Goal: Complete application form

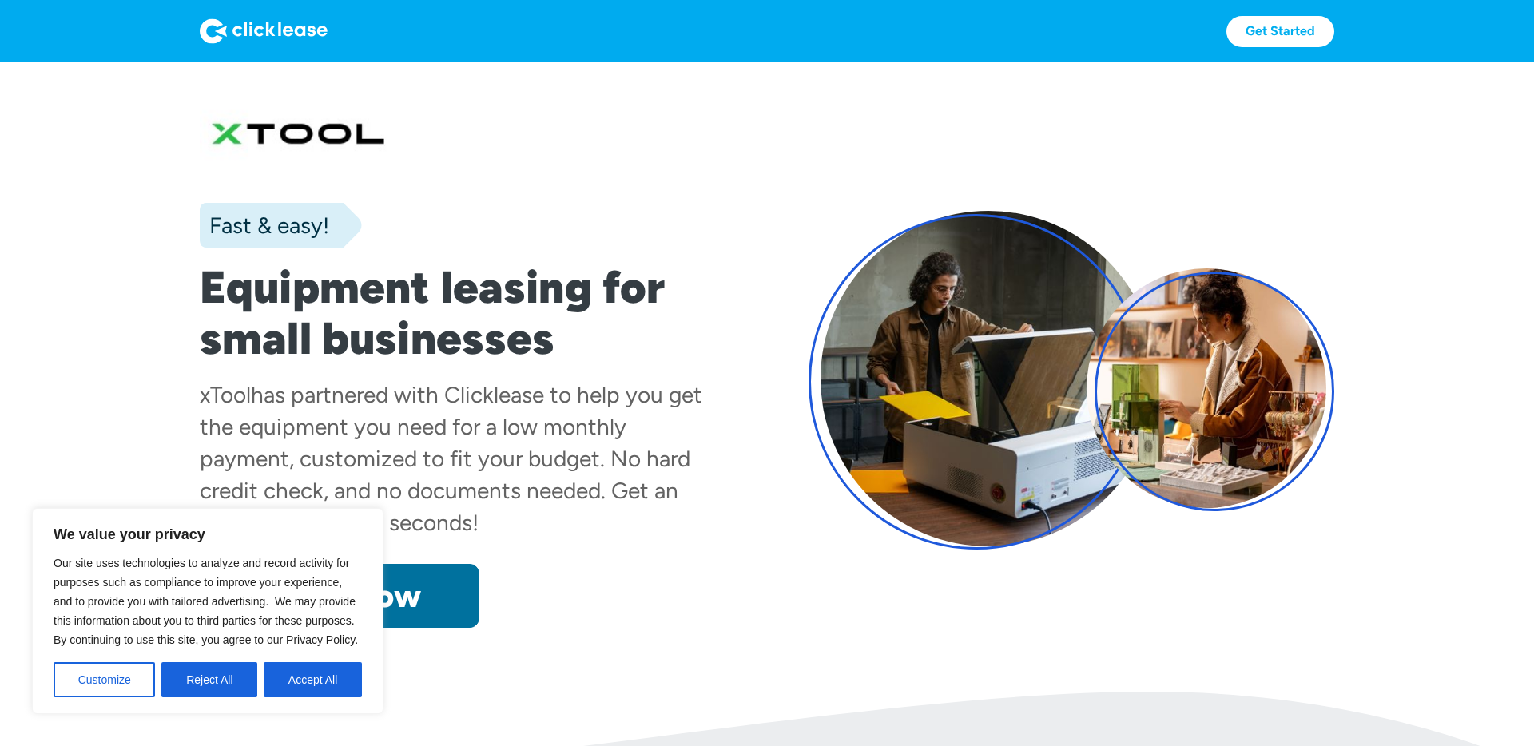
click at [448, 579] on link "Apply now" at bounding box center [340, 596] width 280 height 64
click at [421, 581] on link "Apply now" at bounding box center [340, 596] width 280 height 64
